Goal: Information Seeking & Learning: Learn about a topic

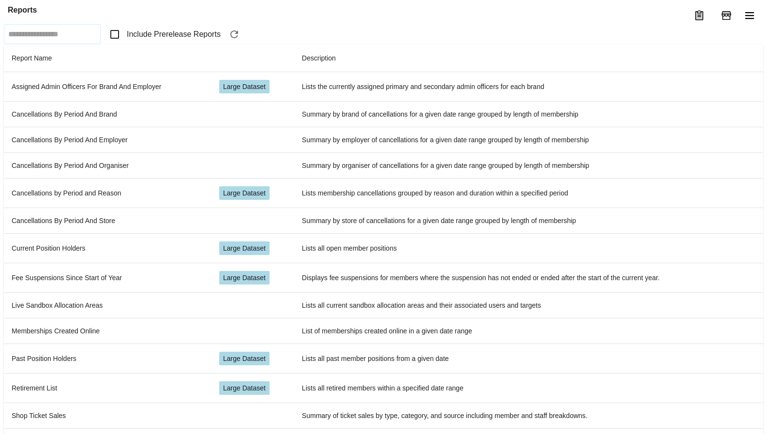
click at [180, 40] on span "Include Prerelease Reports" at bounding box center [174, 35] width 94 height 12
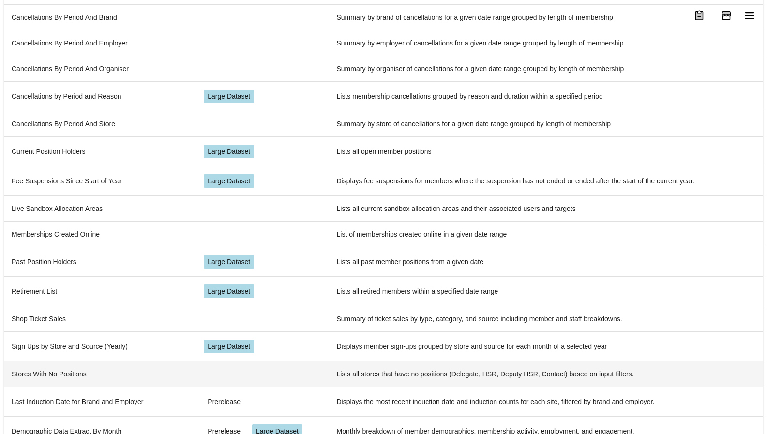
scroll to position [242, 0]
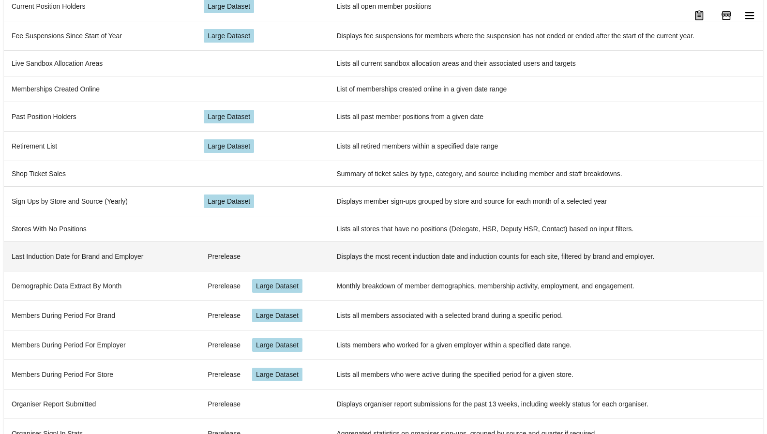
click at [80, 258] on td "Last Induction Date for Brand and Employer" at bounding box center [100, 257] width 192 height 30
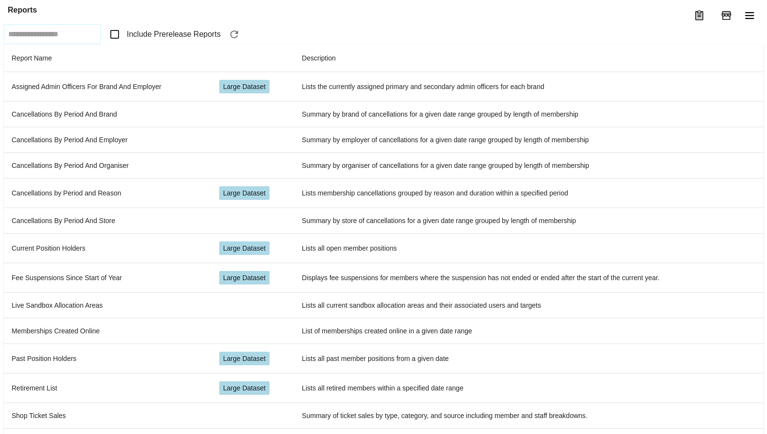
click at [149, 40] on span "Include Prerelease Reports" at bounding box center [174, 35] width 94 height 12
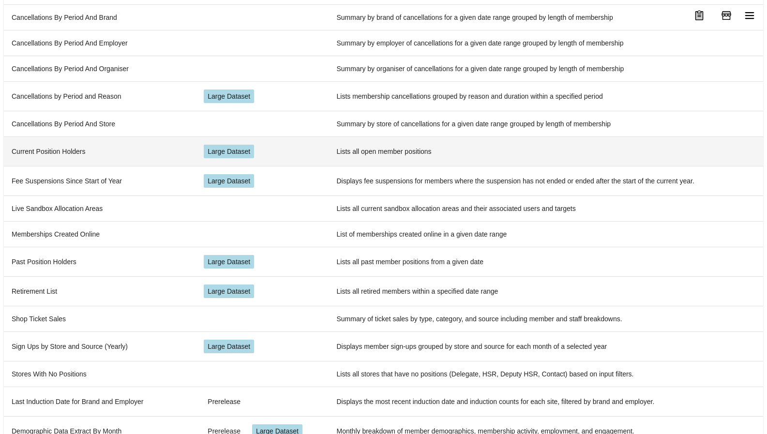
scroll to position [242, 0]
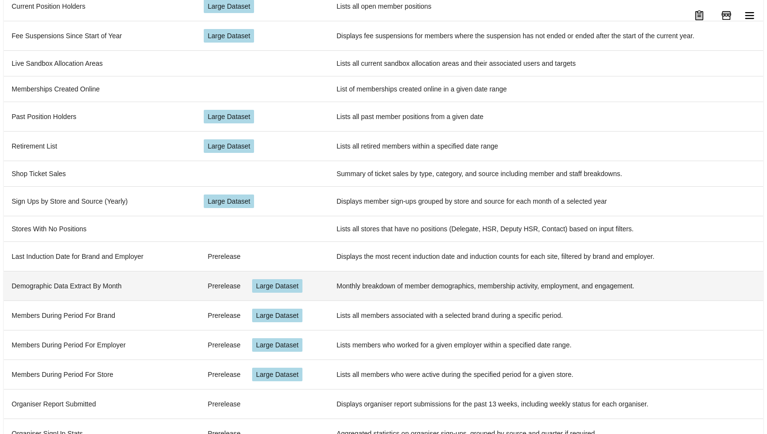
click at [114, 279] on td "Demographic Data Extract By Month" at bounding box center [100, 286] width 192 height 30
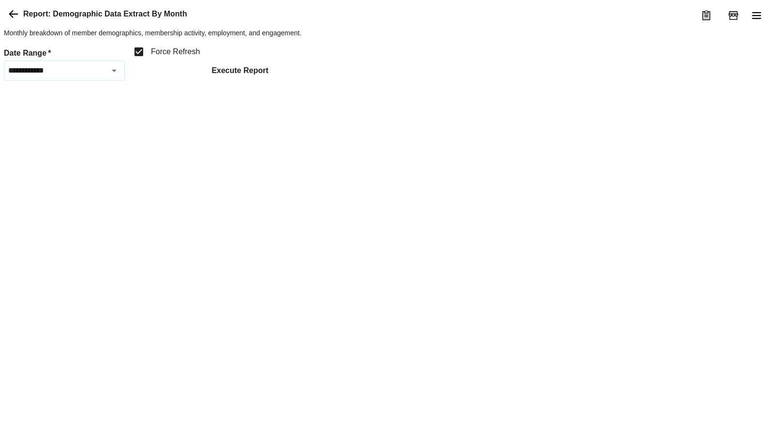
click at [226, 81] on button "Execute Report" at bounding box center [240, 70] width 72 height 20
click at [14, 20] on icon at bounding box center [14, 14] width 12 height 12
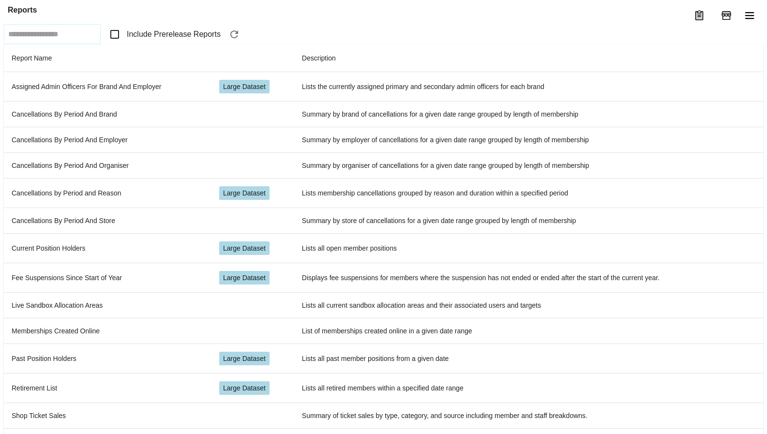
click at [157, 40] on span "Include Prerelease Reports" at bounding box center [174, 35] width 94 height 12
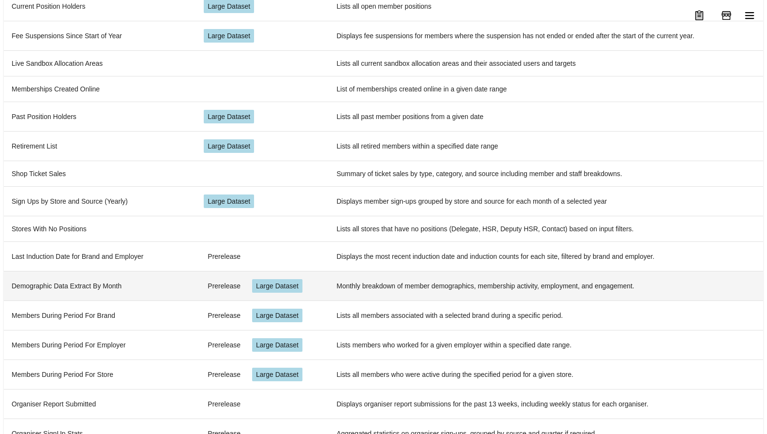
scroll to position [266, 0]
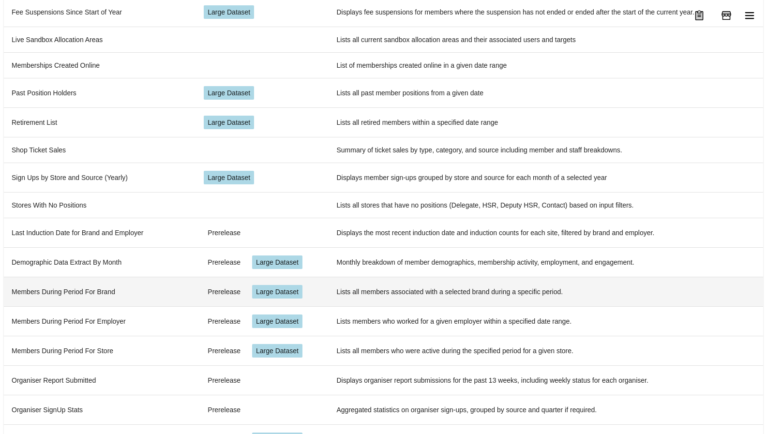
click at [158, 289] on td "Members During Period For Brand" at bounding box center [100, 292] width 192 height 30
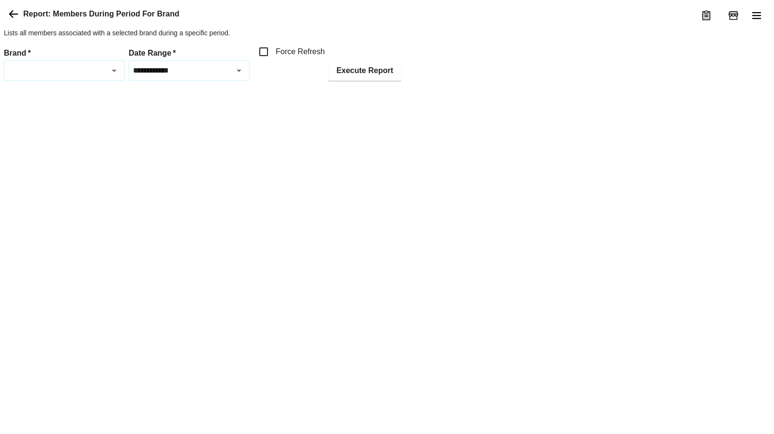
click at [11, 18] on icon at bounding box center [13, 14] width 9 height 8
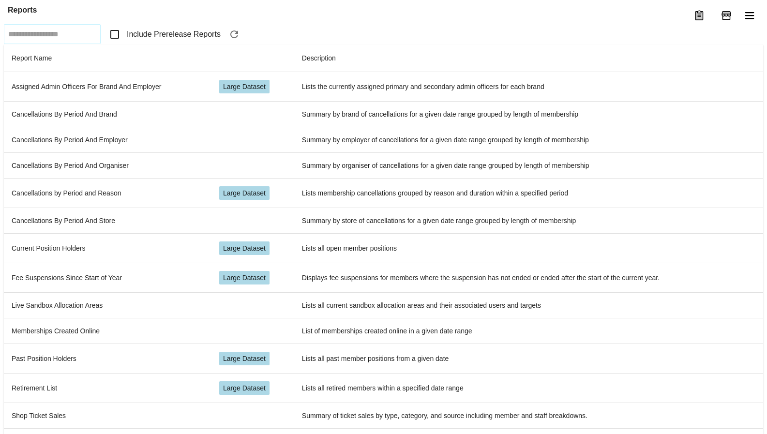
click at [168, 40] on span "Include Prerelease Reports" at bounding box center [174, 35] width 94 height 12
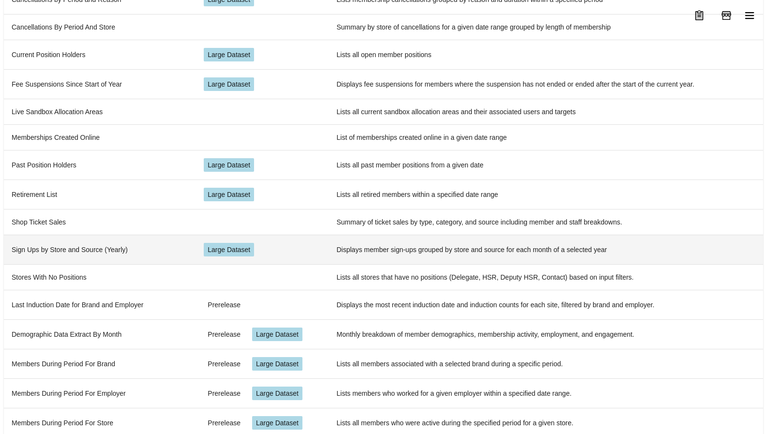
scroll to position [242, 0]
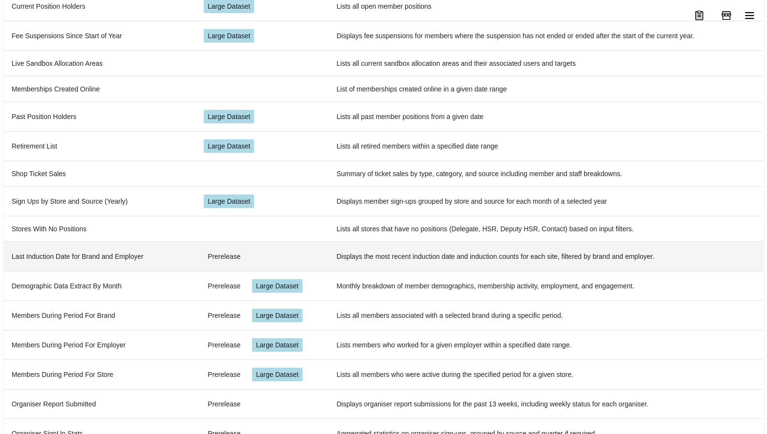
click at [107, 264] on td "Last Induction Date for Brand and Employer" at bounding box center [100, 257] width 192 height 30
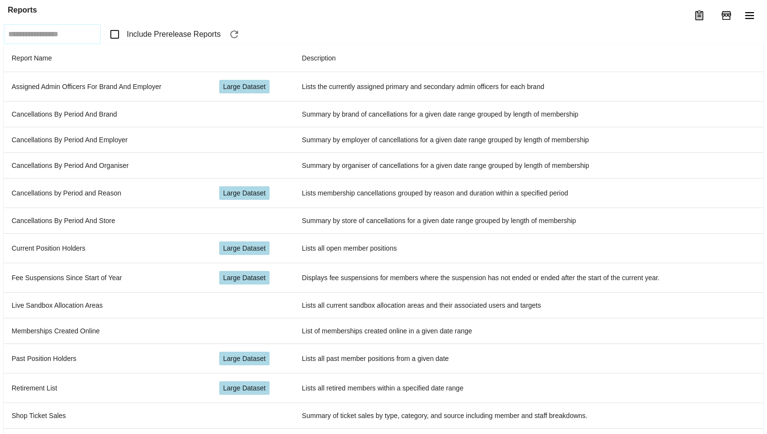
click at [134, 40] on span "Include Prerelease Reports" at bounding box center [174, 35] width 94 height 12
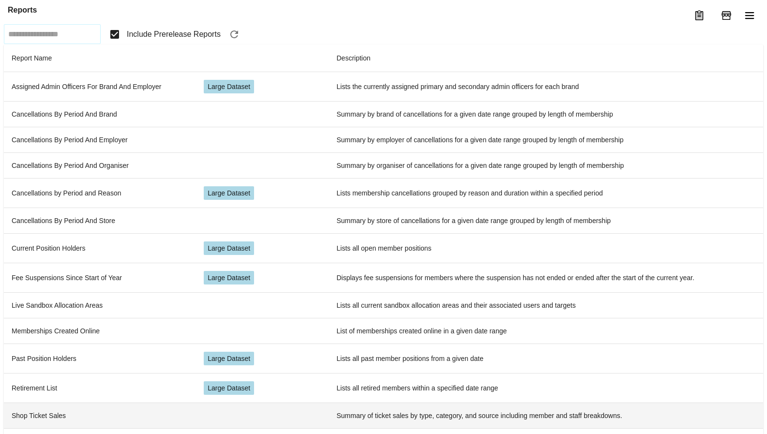
scroll to position [266, 0]
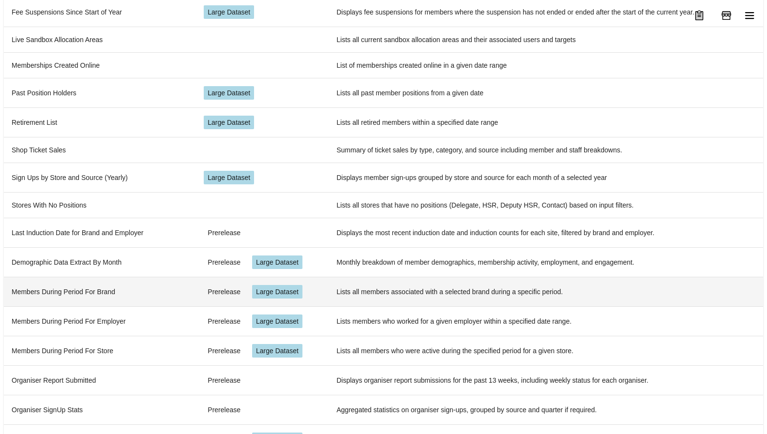
click at [87, 289] on td "Members During Period For Brand" at bounding box center [100, 292] width 192 height 30
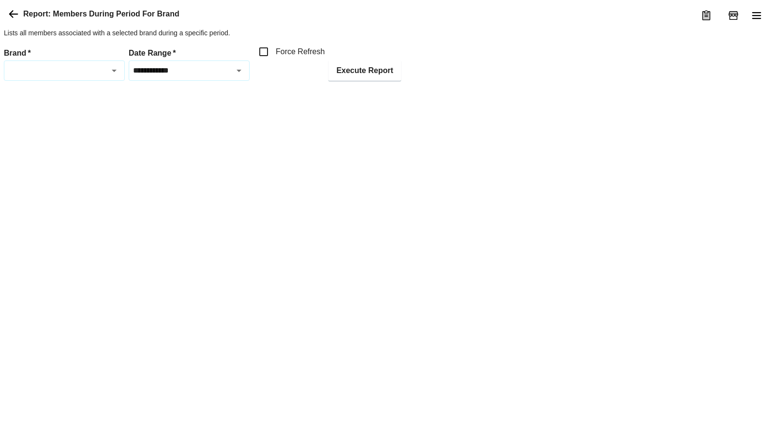
click at [14, 20] on icon at bounding box center [14, 14] width 12 height 12
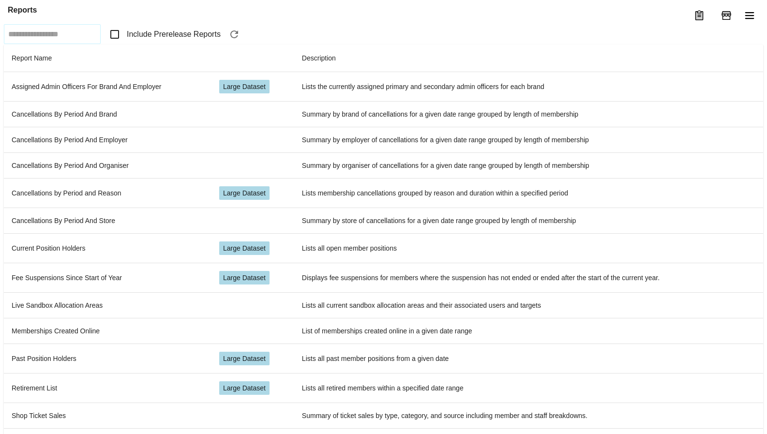
click at [133, 40] on span "Include Prerelease Reports" at bounding box center [174, 35] width 94 height 12
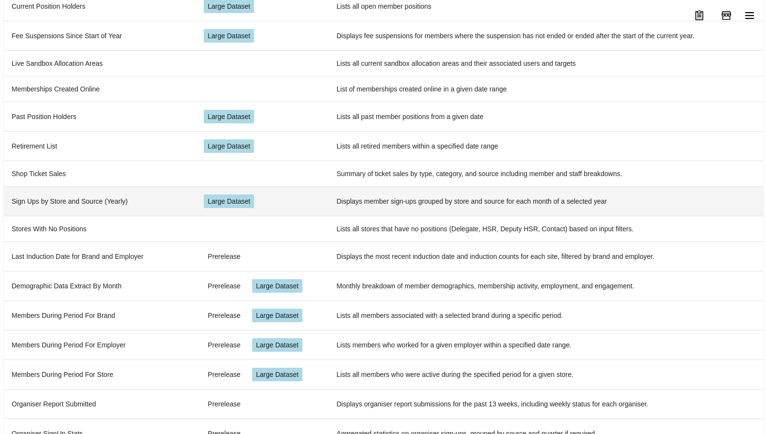
scroll to position [266, 0]
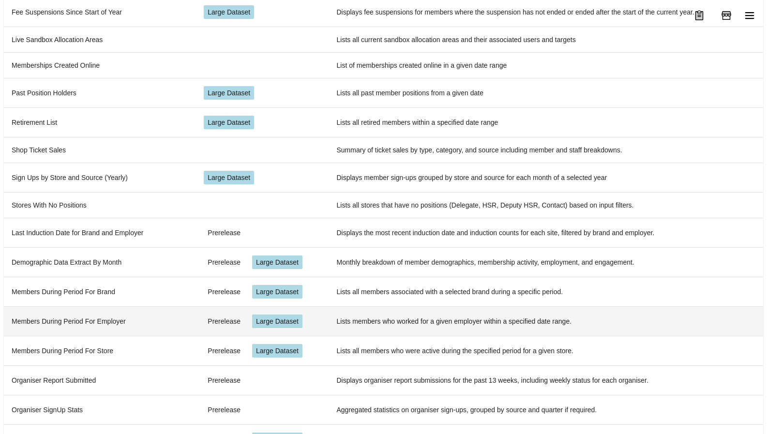
click at [102, 317] on td "Members During Period For Employer" at bounding box center [100, 321] width 192 height 30
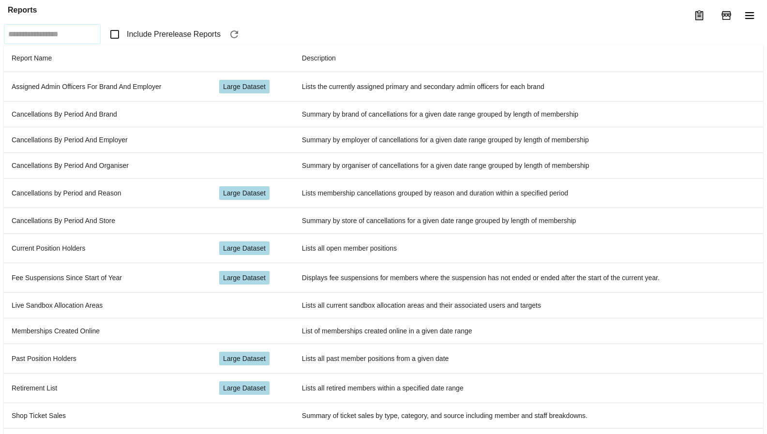
click at [171, 40] on span "Include Prerelease Reports" at bounding box center [174, 35] width 94 height 12
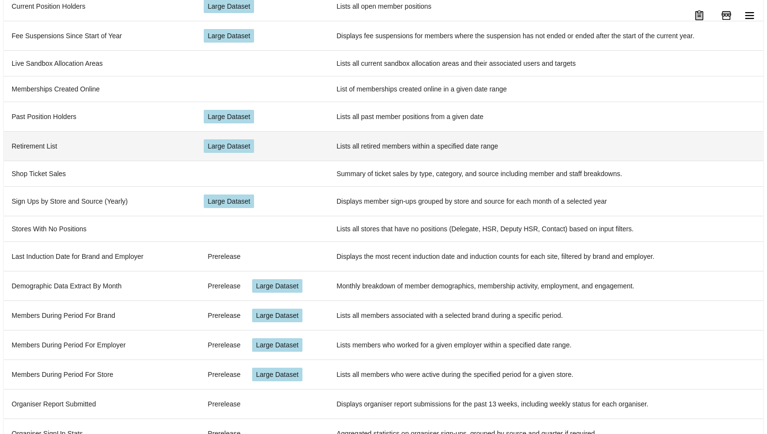
scroll to position [266, 0]
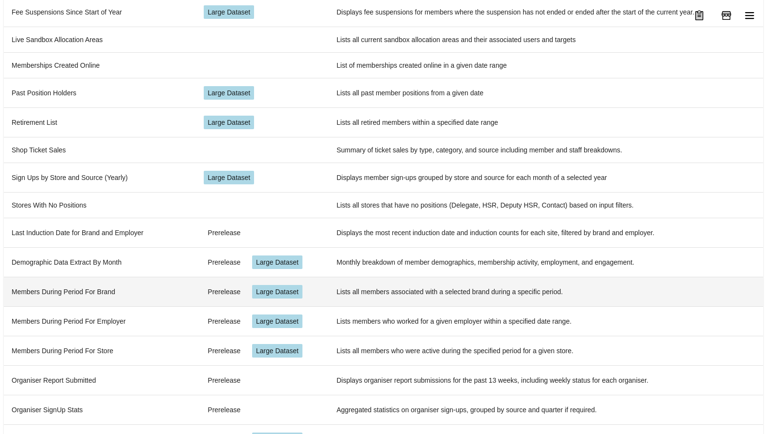
click at [125, 286] on td "Members During Period For Brand" at bounding box center [100, 292] width 192 height 30
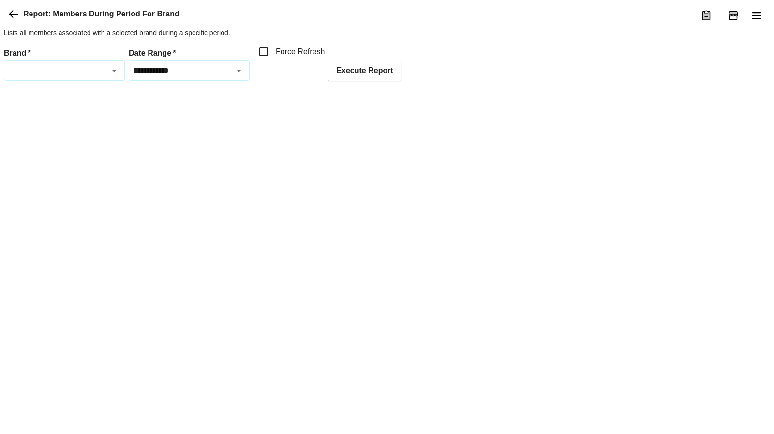
click at [11, 18] on icon at bounding box center [13, 14] width 9 height 8
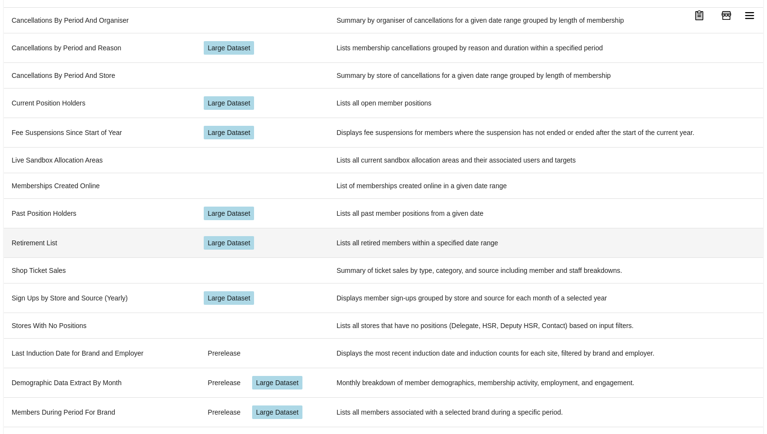
scroll to position [266, 0]
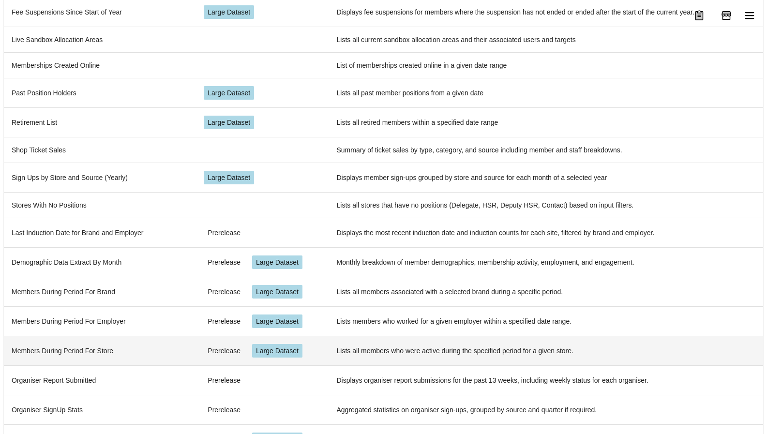
click at [110, 343] on td "Members During Period For Store" at bounding box center [100, 351] width 192 height 30
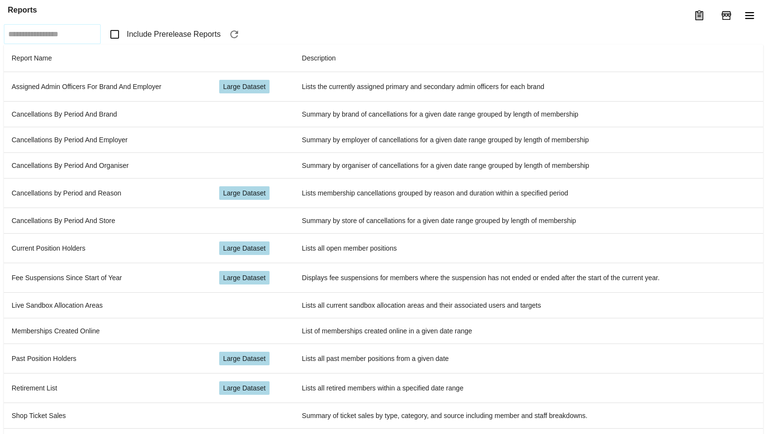
click at [169, 40] on span "Include Prerelease Reports" at bounding box center [174, 35] width 94 height 12
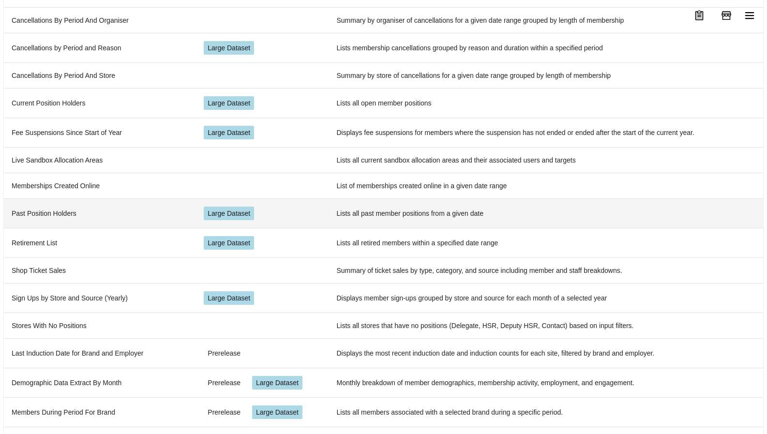
scroll to position [266, 0]
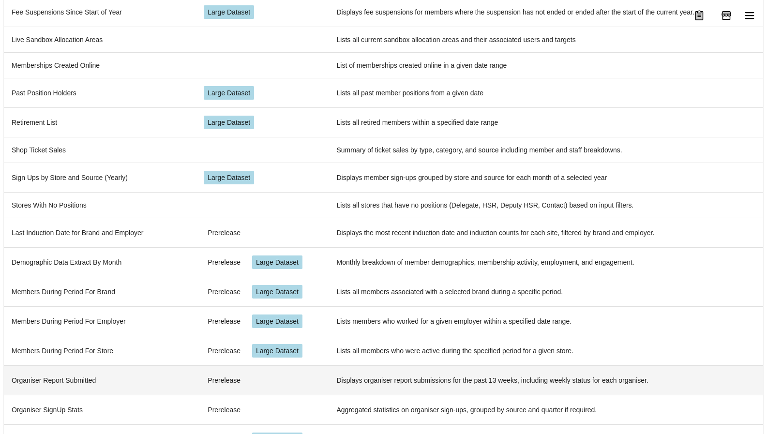
click at [97, 367] on td "Organiser Report Submitted" at bounding box center [100, 380] width 192 height 30
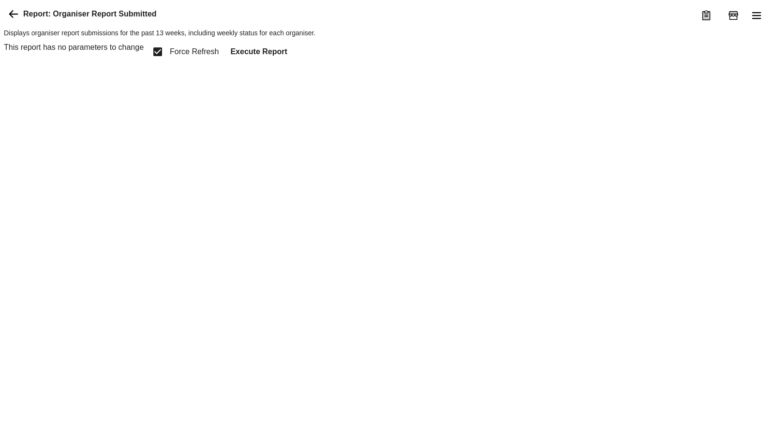
click at [271, 62] on button "Execute Report" at bounding box center [259, 52] width 72 height 20
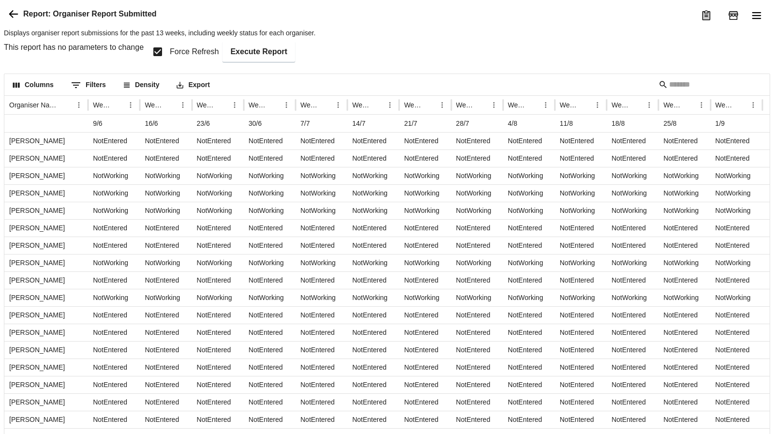
click at [8, 20] on icon at bounding box center [14, 14] width 12 height 12
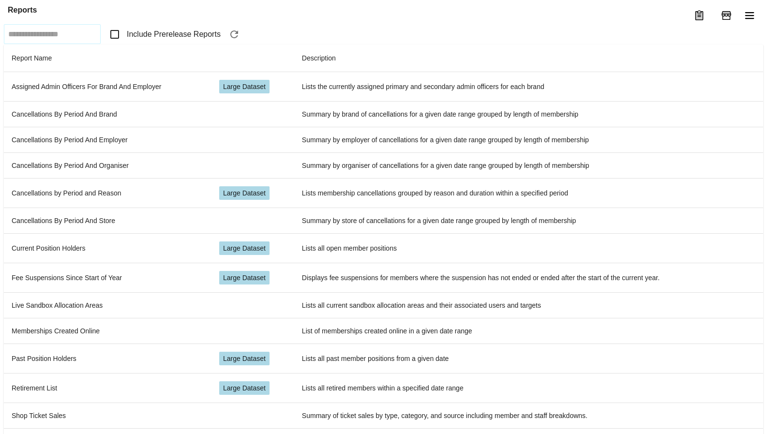
click at [188, 40] on span "Include Prerelease Reports" at bounding box center [174, 35] width 94 height 12
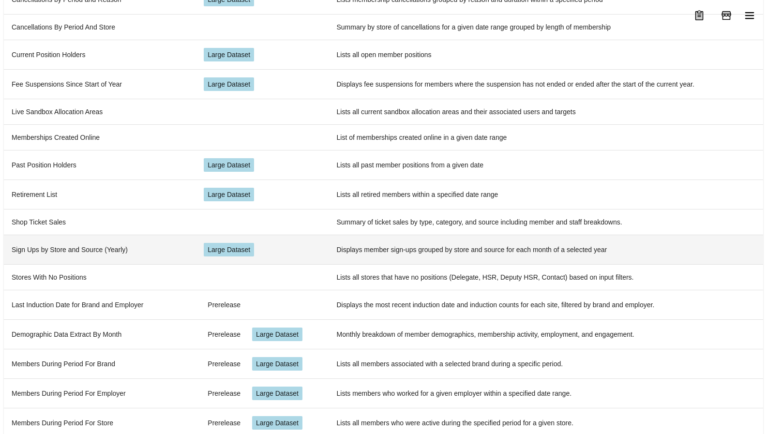
scroll to position [266, 0]
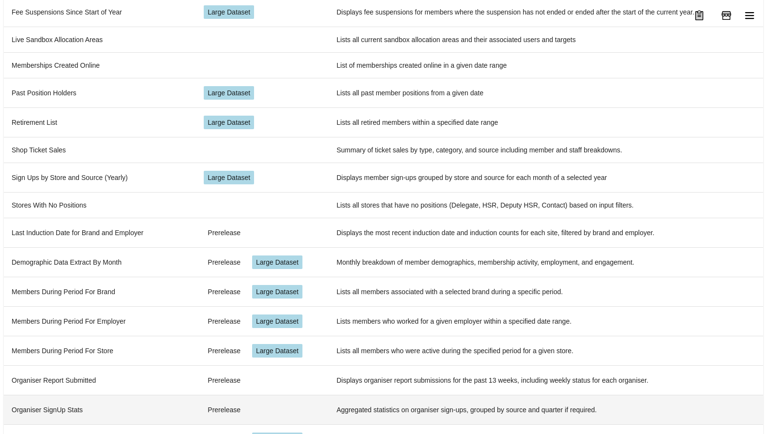
click at [88, 395] on td "Organiser SignUp Stats" at bounding box center [100, 410] width 192 height 30
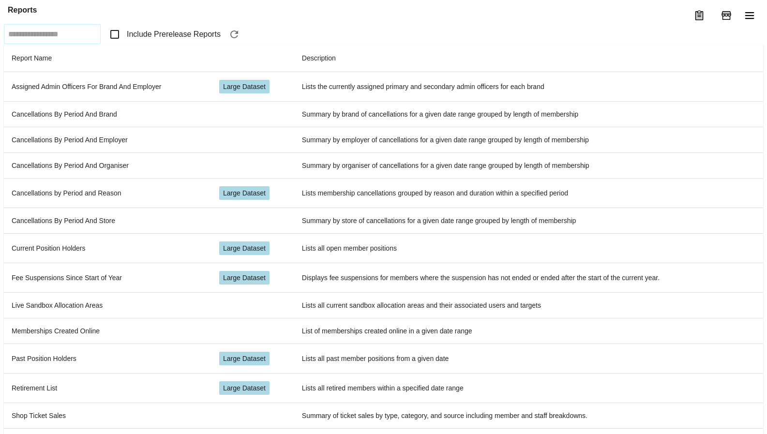
click at [172, 40] on span "Include Prerelease Reports" at bounding box center [174, 35] width 94 height 12
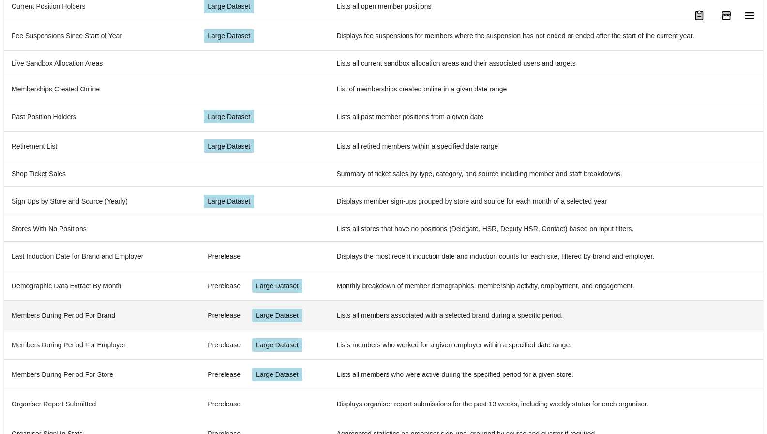
scroll to position [266, 0]
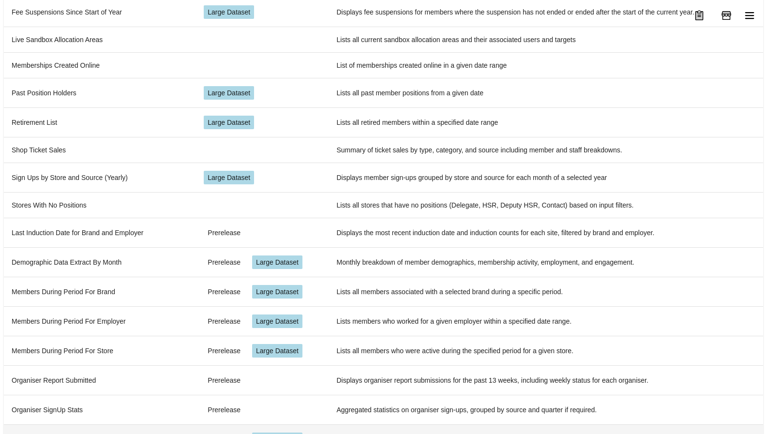
click at [89, 424] on td "Store Density and Statistics" at bounding box center [100, 439] width 192 height 30
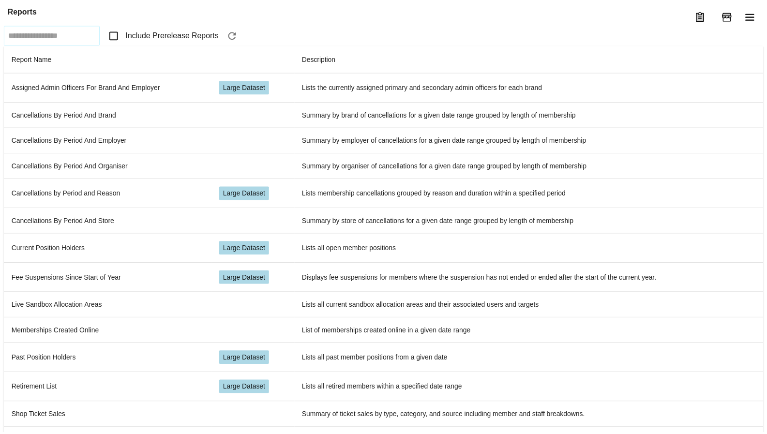
scroll to position [60, 0]
